Goal: Information Seeking & Learning: Learn about a topic

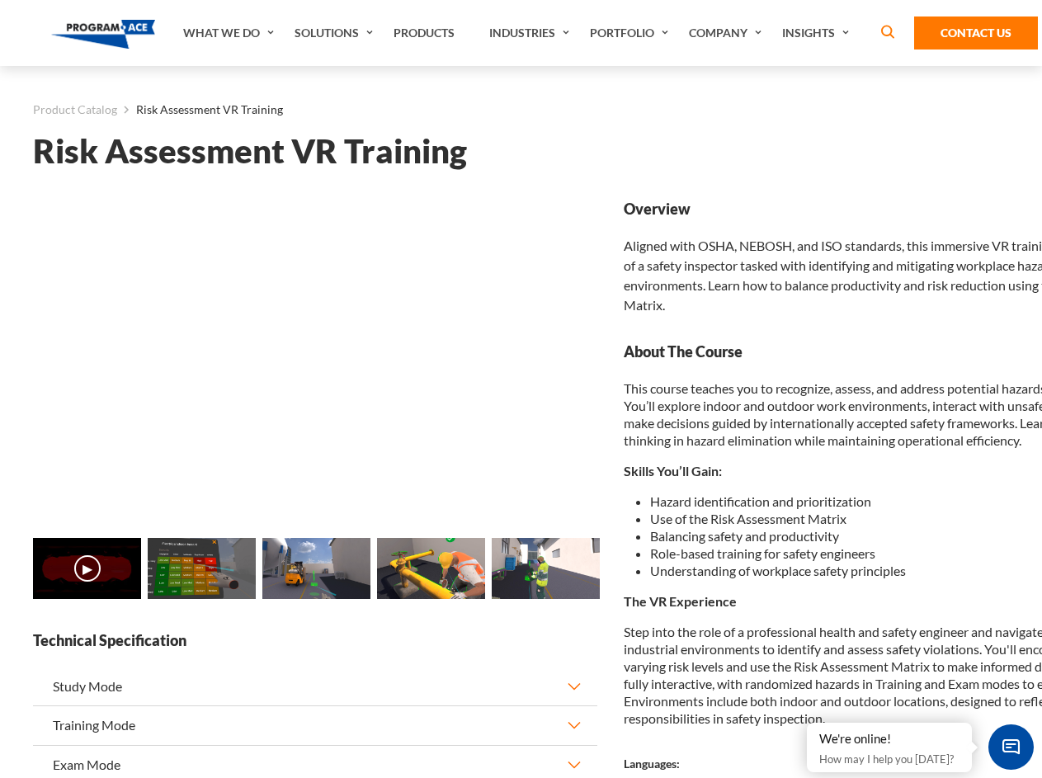
click at [336, 33] on link "Solutions" at bounding box center [335, 33] width 99 height 66
click at [0, 0] on div "AI & Computer Vision Solutions Computer Vision Quality Control AI tools for fas…" at bounding box center [0, 0] width 0 height 0
click at [0, 0] on div "AI & Computer Vision Solutions Virtual Training Solutions Virtual Tour Solution…" at bounding box center [0, 0] width 0 height 0
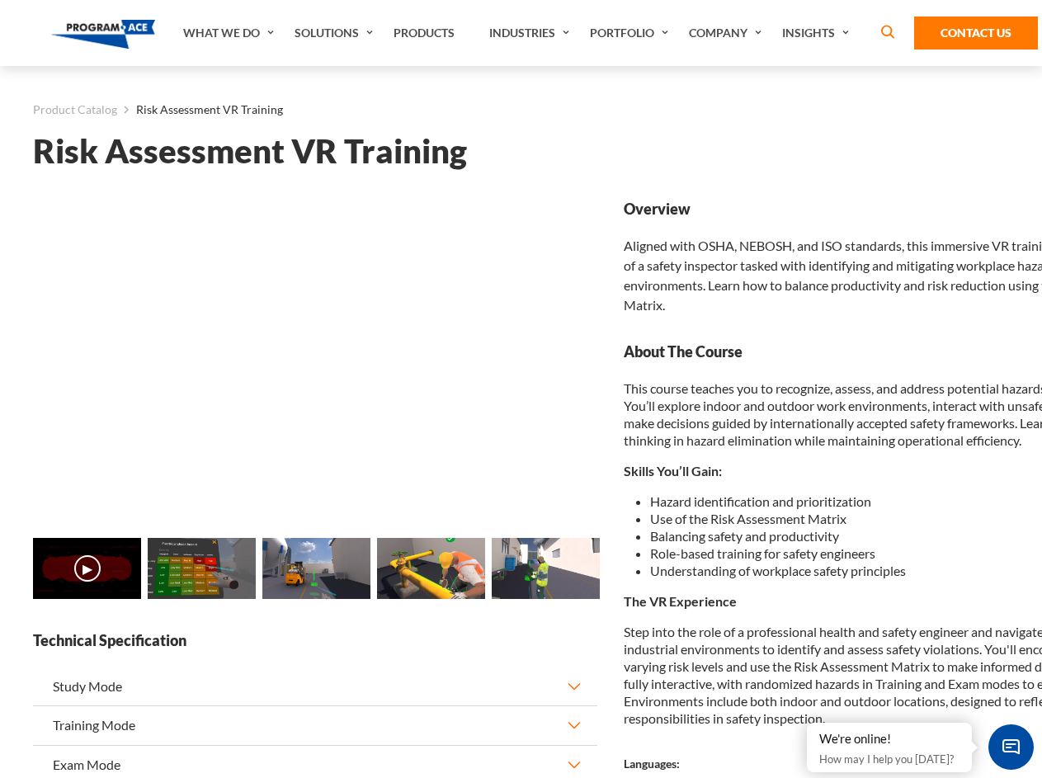
click at [0, 0] on div "AI & Computer Vision Solutions Virtual Training Solutions Virtual Tour Solution…" at bounding box center [0, 0] width 0 height 0
click at [0, 0] on div "AI & Computer Vision Solutions Computer Vision Quality Control AI tools for fas…" at bounding box center [0, 0] width 0 height 0
